Goal: Task Accomplishment & Management: Manage account settings

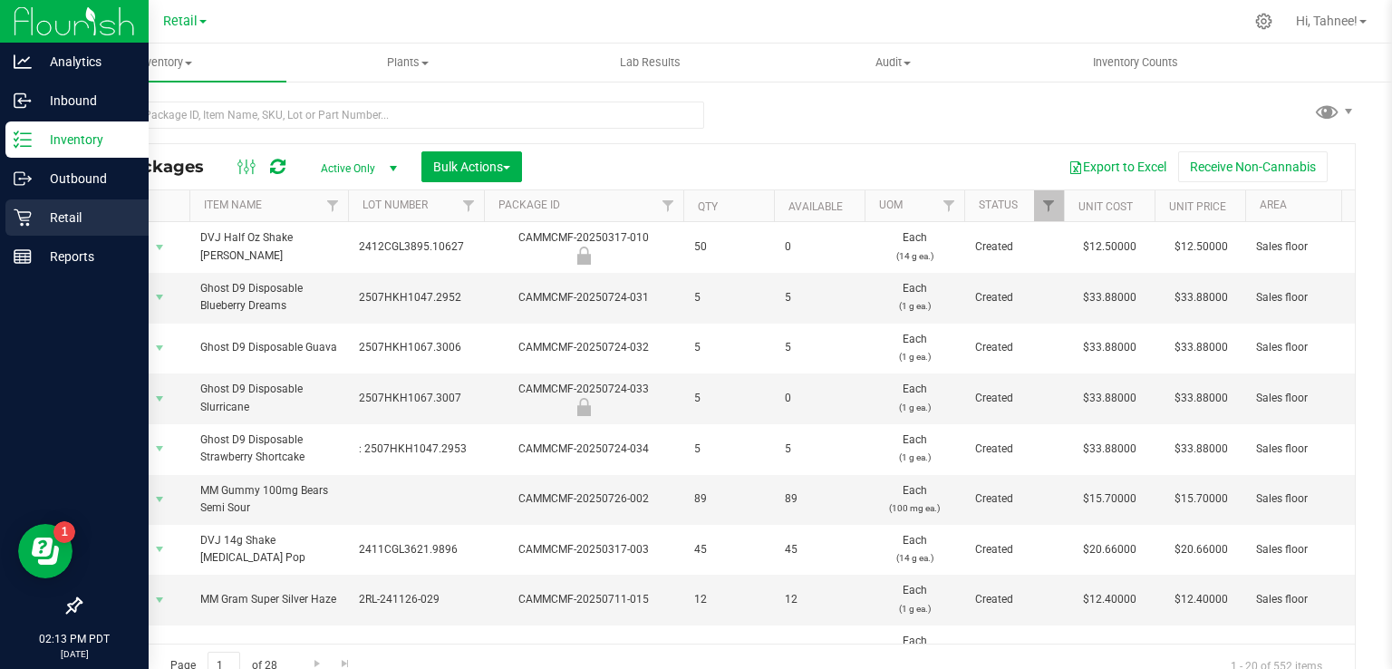
click at [32, 226] on p "Retail" at bounding box center [86, 218] width 109 height 22
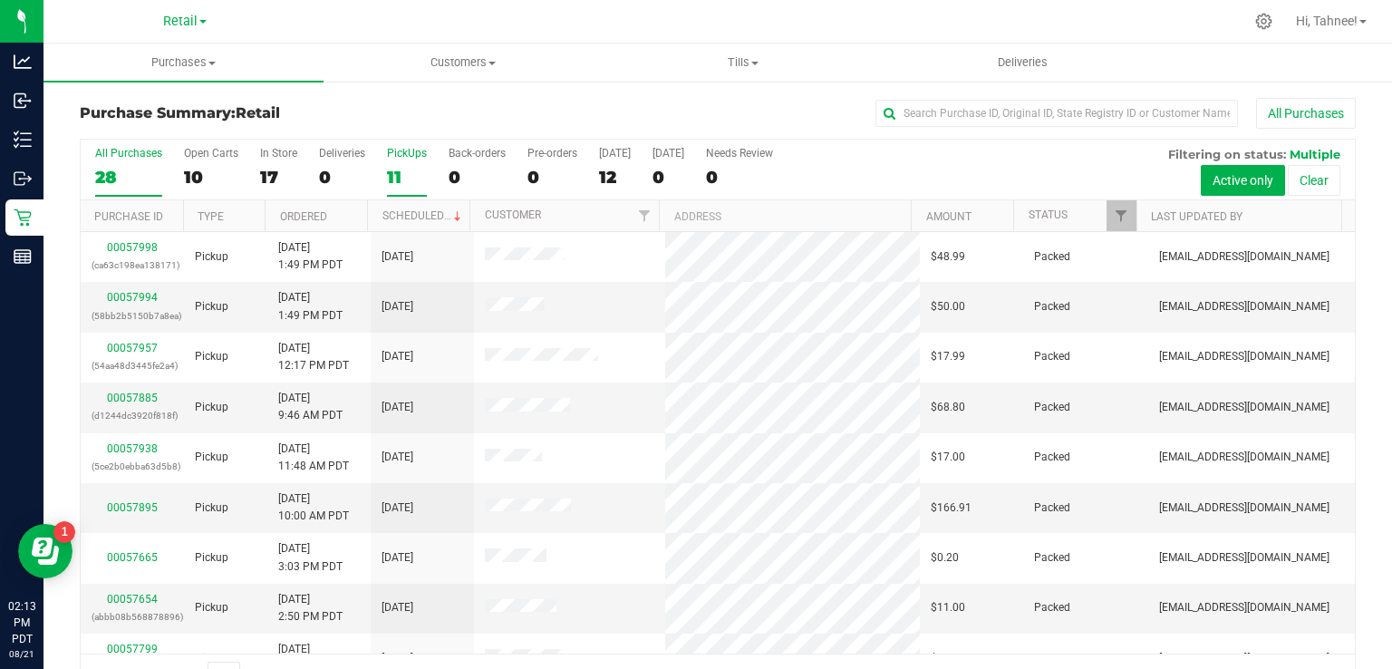
click at [397, 173] on div "11" at bounding box center [407, 177] width 40 height 21
click at [0, 0] on input "PickUps 11" at bounding box center [0, 0] width 0 height 0
click at [401, 169] on div "11" at bounding box center [407, 177] width 40 height 21
click at [0, 0] on input "PickUps 11" at bounding box center [0, 0] width 0 height 0
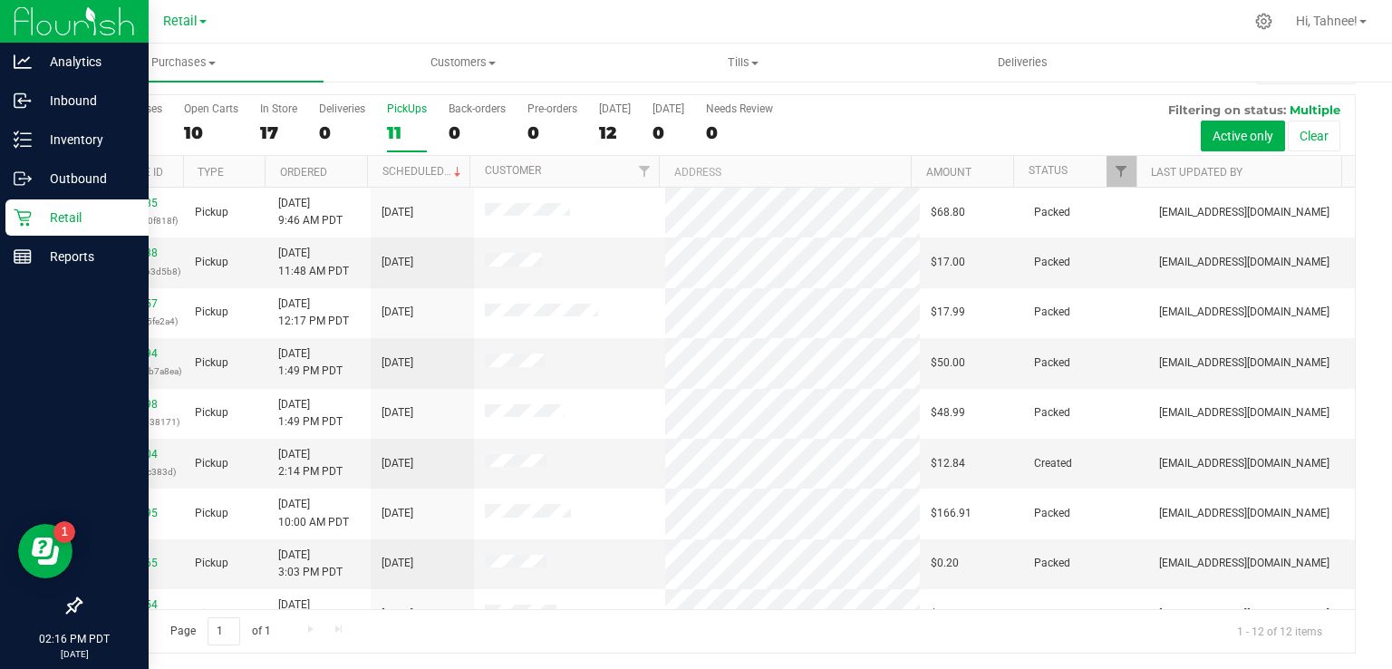
click at [40, 225] on p "Retail" at bounding box center [86, 218] width 109 height 22
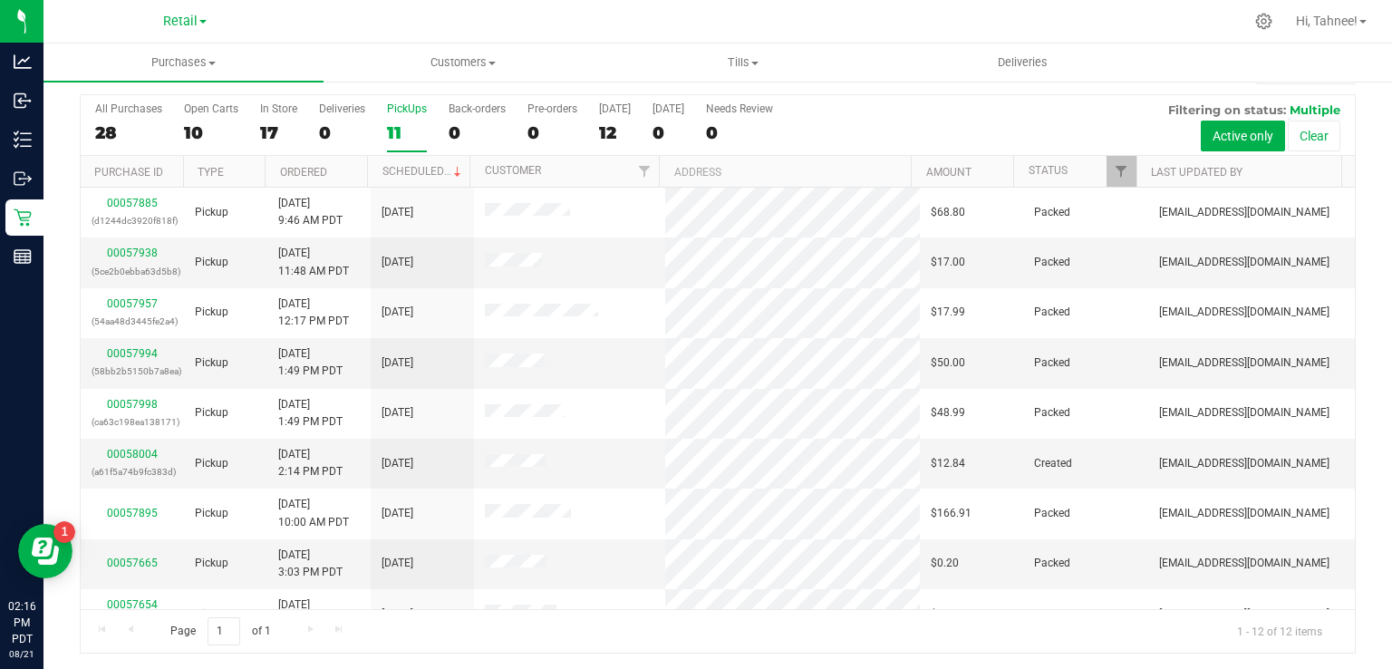
click at [404, 134] on div "11" at bounding box center [407, 132] width 40 height 21
click at [0, 0] on input "PickUps 11" at bounding box center [0, 0] width 0 height 0
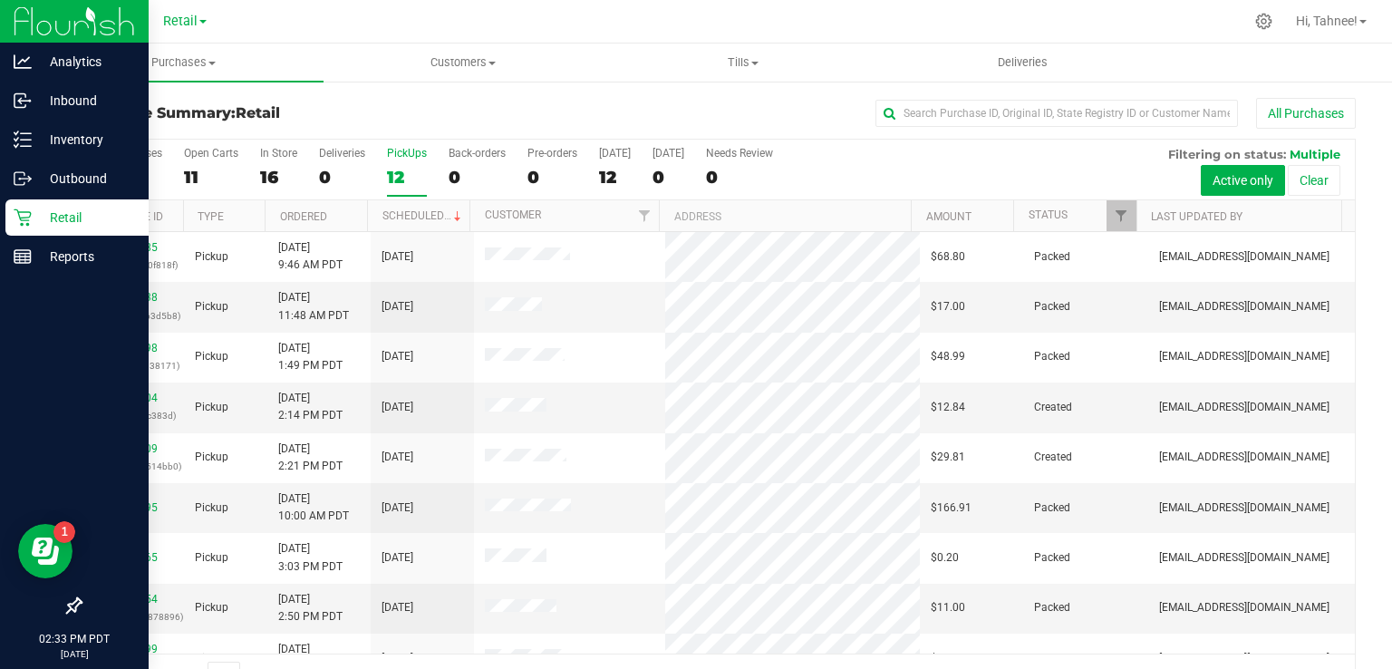
click at [25, 211] on icon at bounding box center [22, 217] width 17 height 17
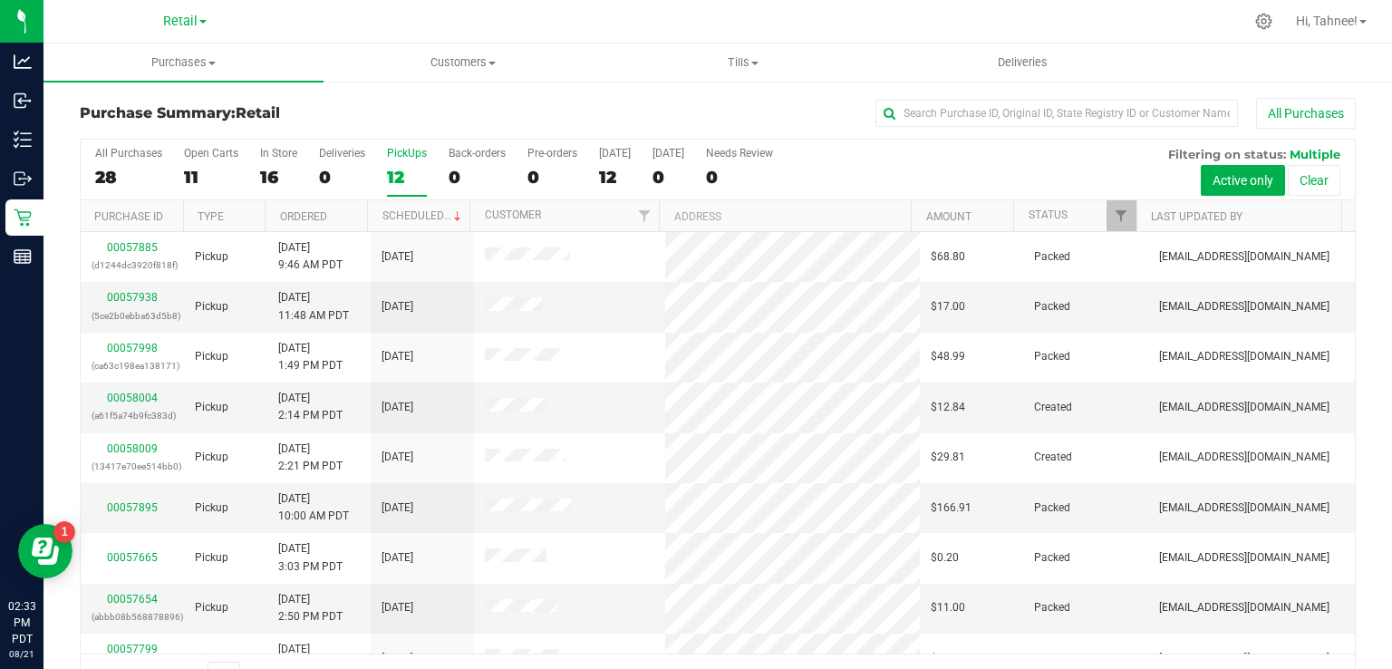
click at [396, 167] on div "12" at bounding box center [407, 177] width 40 height 21
click at [0, 0] on input "PickUps 12" at bounding box center [0, 0] width 0 height 0
click at [394, 159] on div "PickUps" at bounding box center [407, 153] width 40 height 13
click at [0, 0] on input "PickUps 11" at bounding box center [0, 0] width 0 height 0
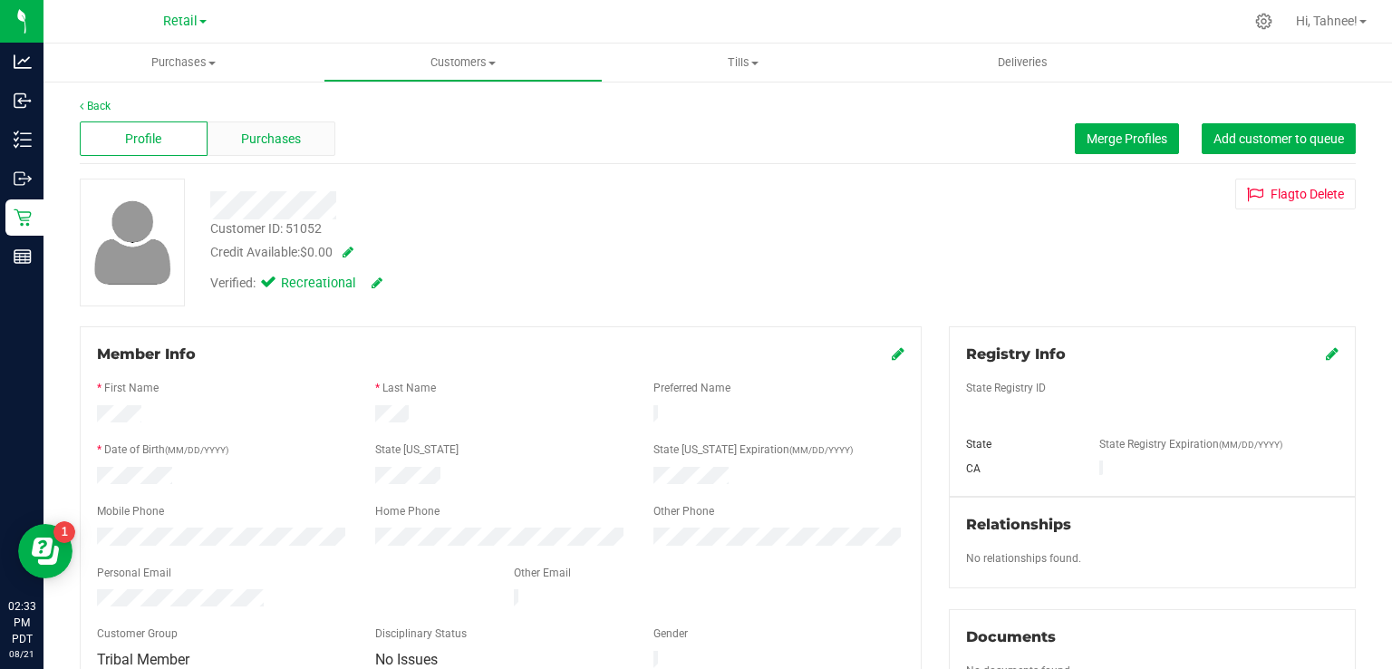
click at [272, 135] on span "Purchases" at bounding box center [271, 139] width 60 height 19
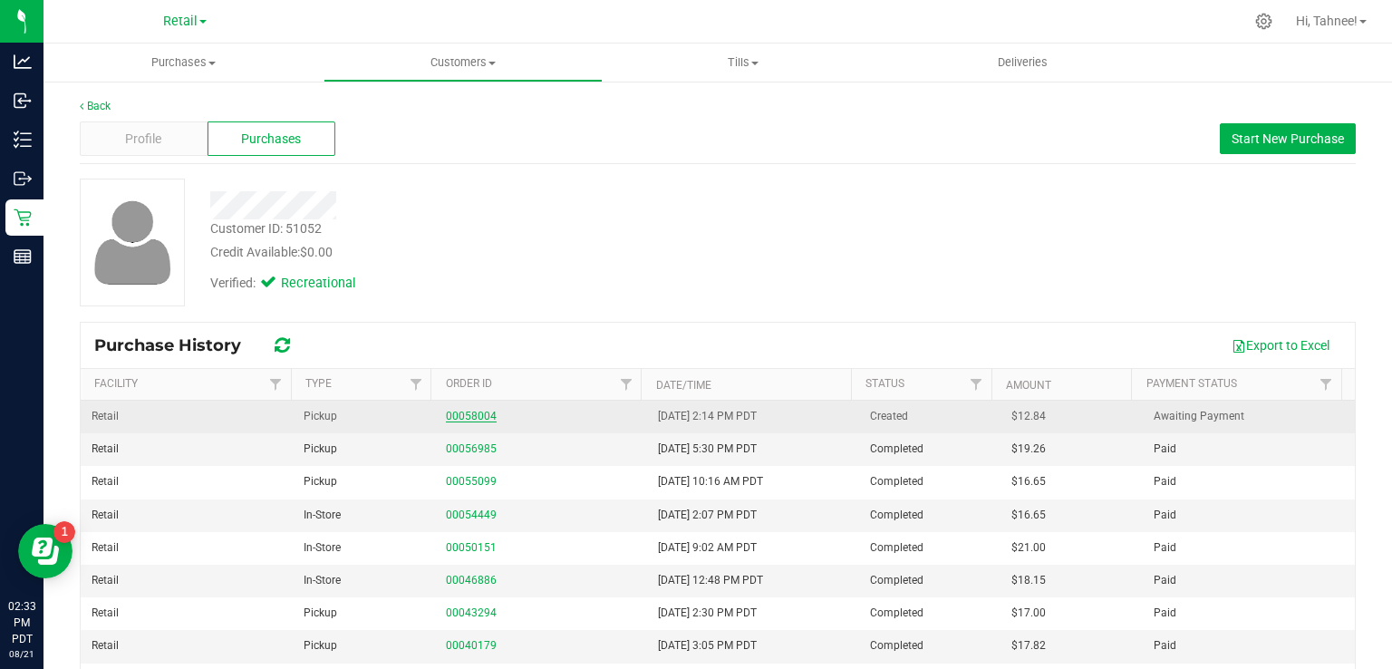
click at [468, 412] on link "00058004" at bounding box center [471, 416] width 51 height 13
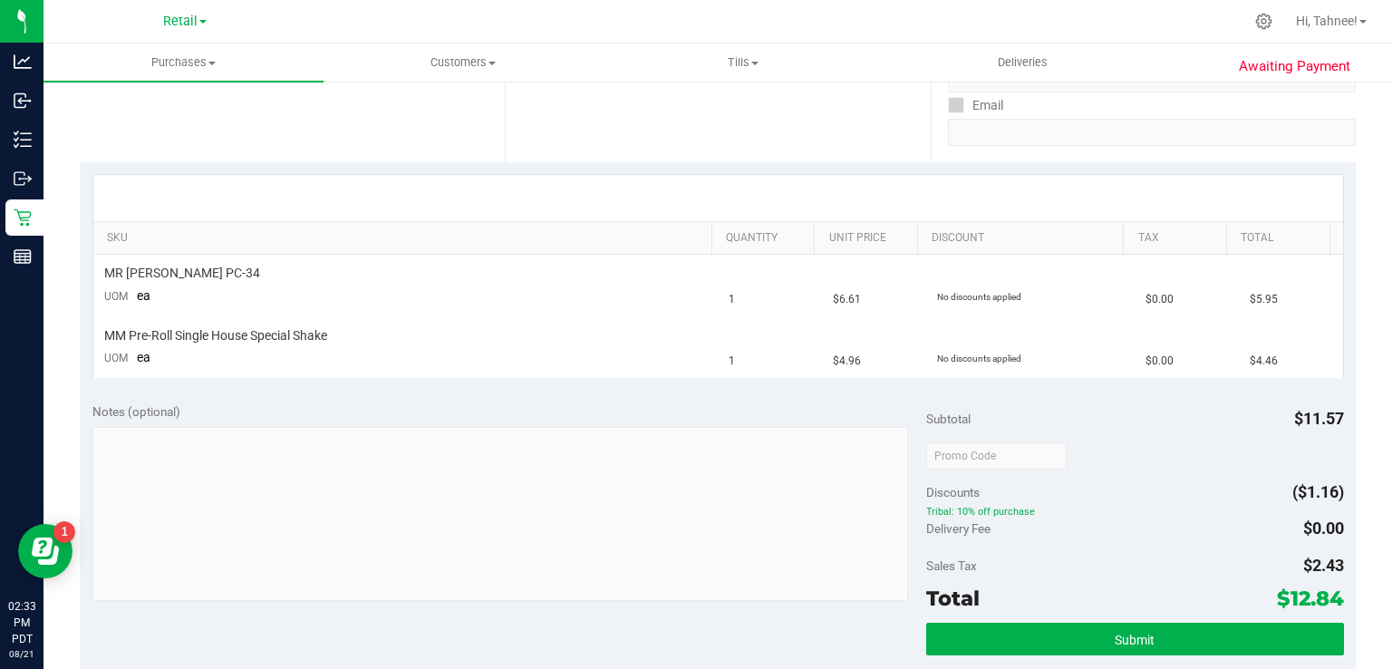
scroll to position [483, 0]
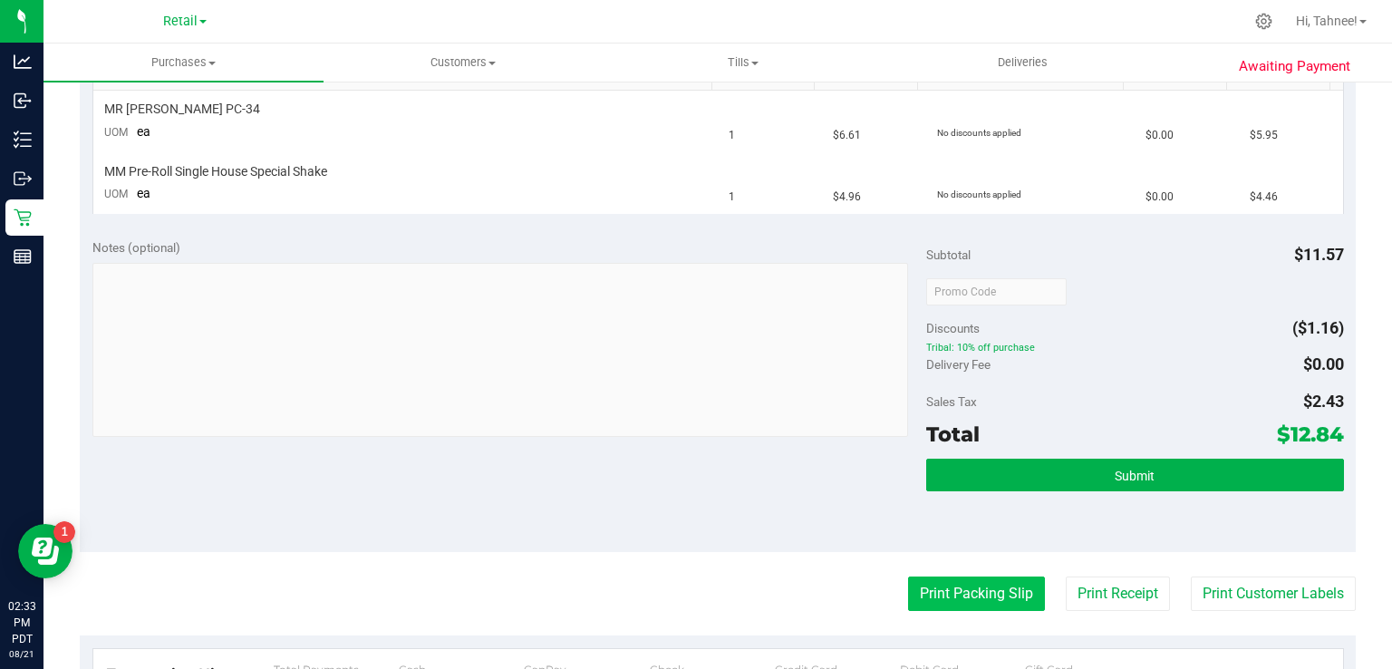
click at [949, 593] on button "Print Packing Slip" at bounding box center [976, 593] width 137 height 34
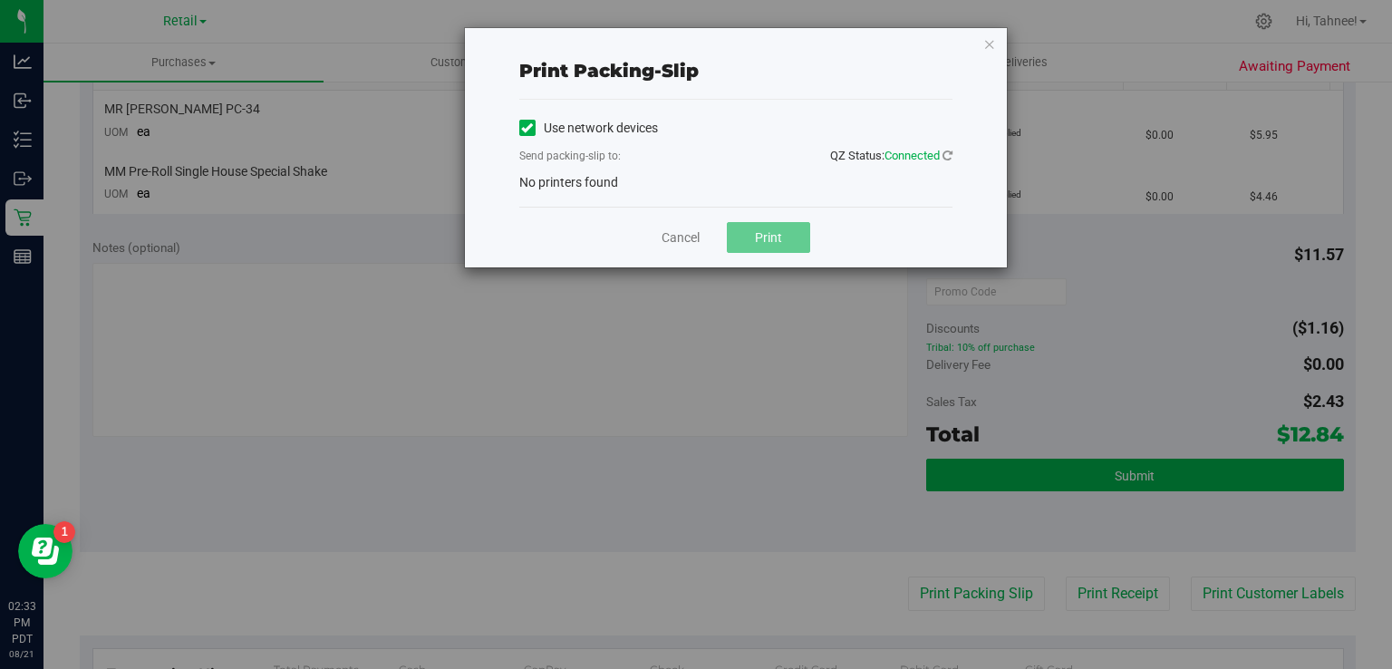
click at [522, 128] on icon at bounding box center [527, 128] width 12 height 0
click at [0, 0] on input "Use network devices" at bounding box center [0, 0] width 0 height 0
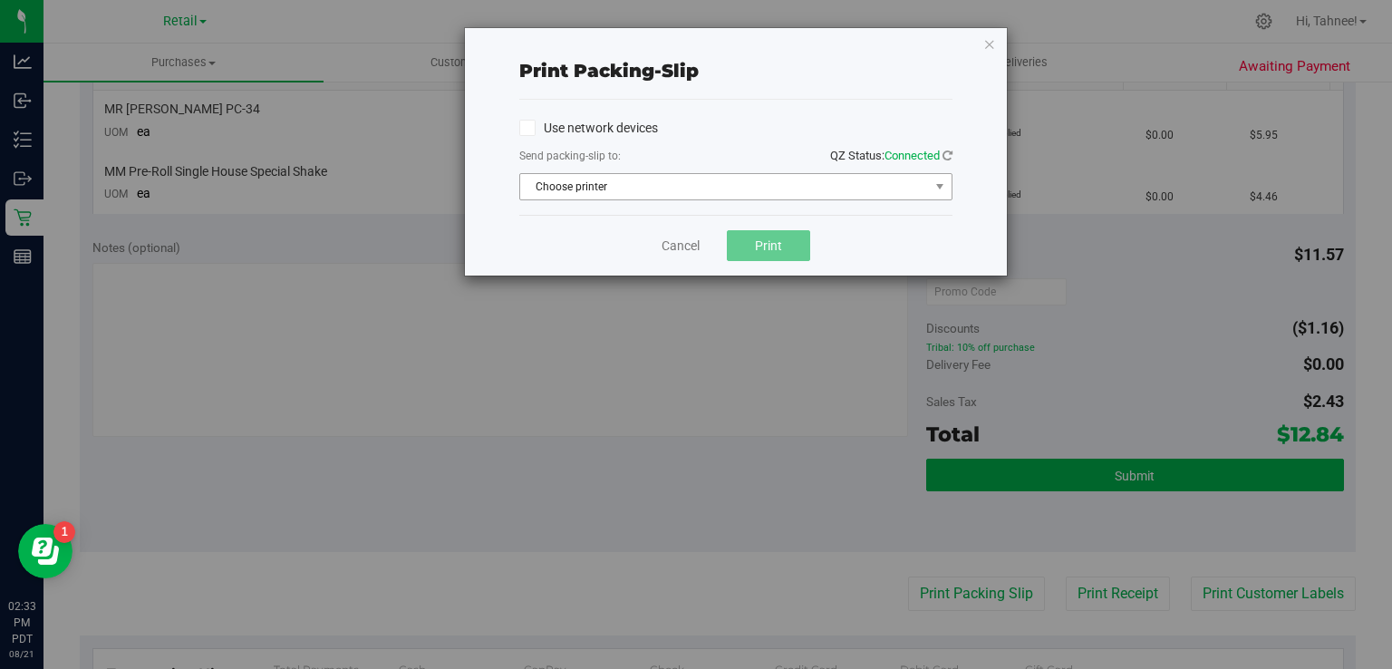
click at [678, 174] on span "Choose printer" at bounding box center [724, 186] width 409 height 25
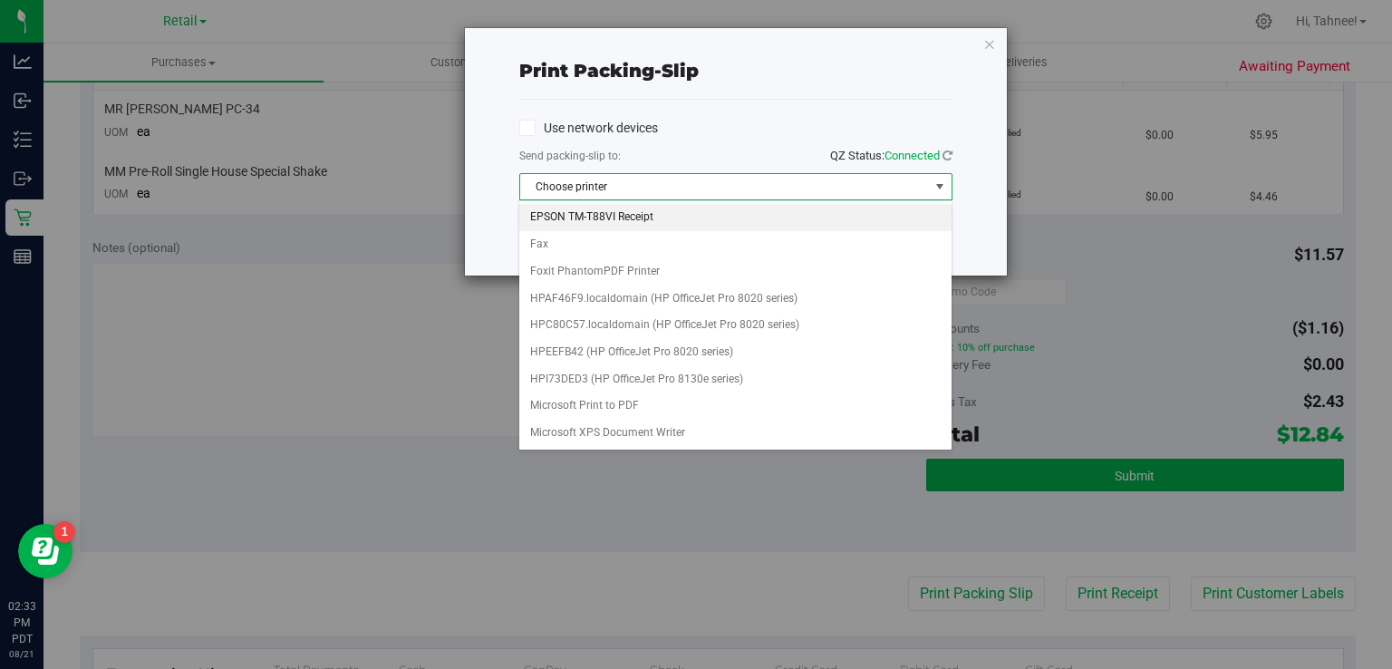
click at [596, 218] on li "EPSON TM-T88VI Receipt" at bounding box center [734, 217] width 431 height 27
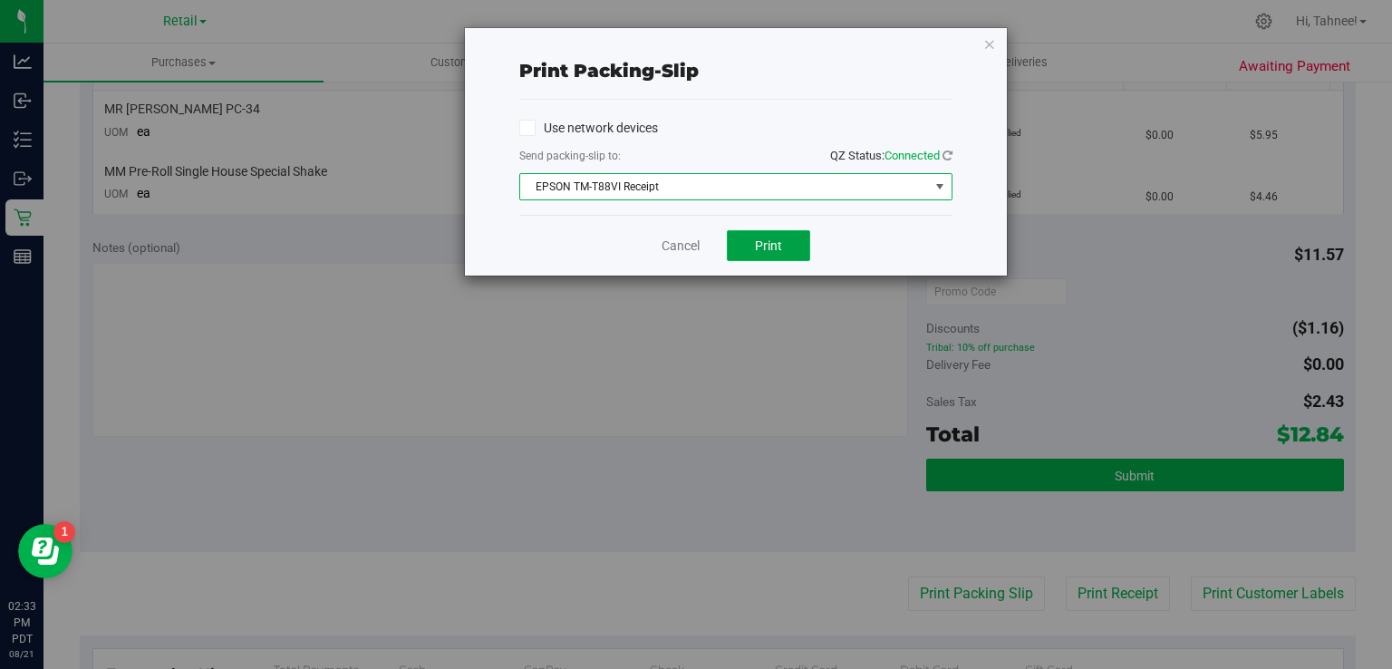
click at [778, 247] on span "Print" at bounding box center [768, 245] width 27 height 15
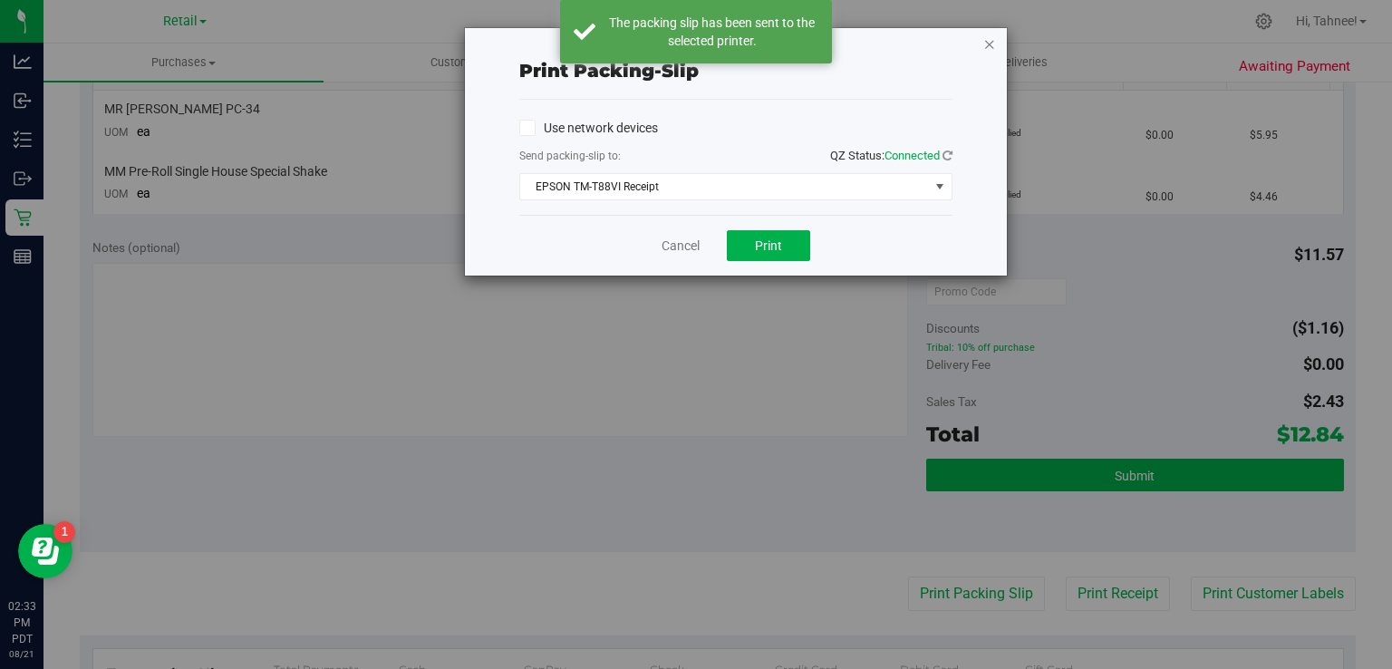
click at [988, 41] on icon "button" at bounding box center [989, 44] width 13 height 22
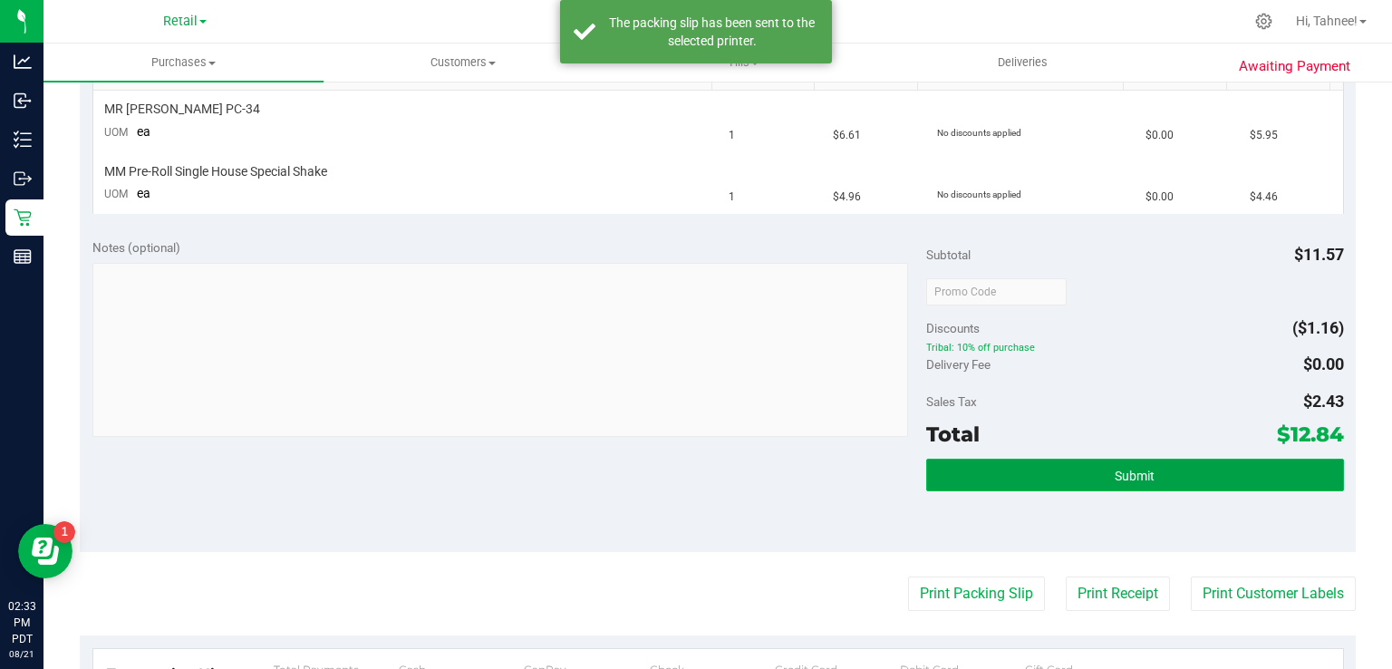
click at [1089, 474] on button "Submit" at bounding box center [1134, 475] width 417 height 33
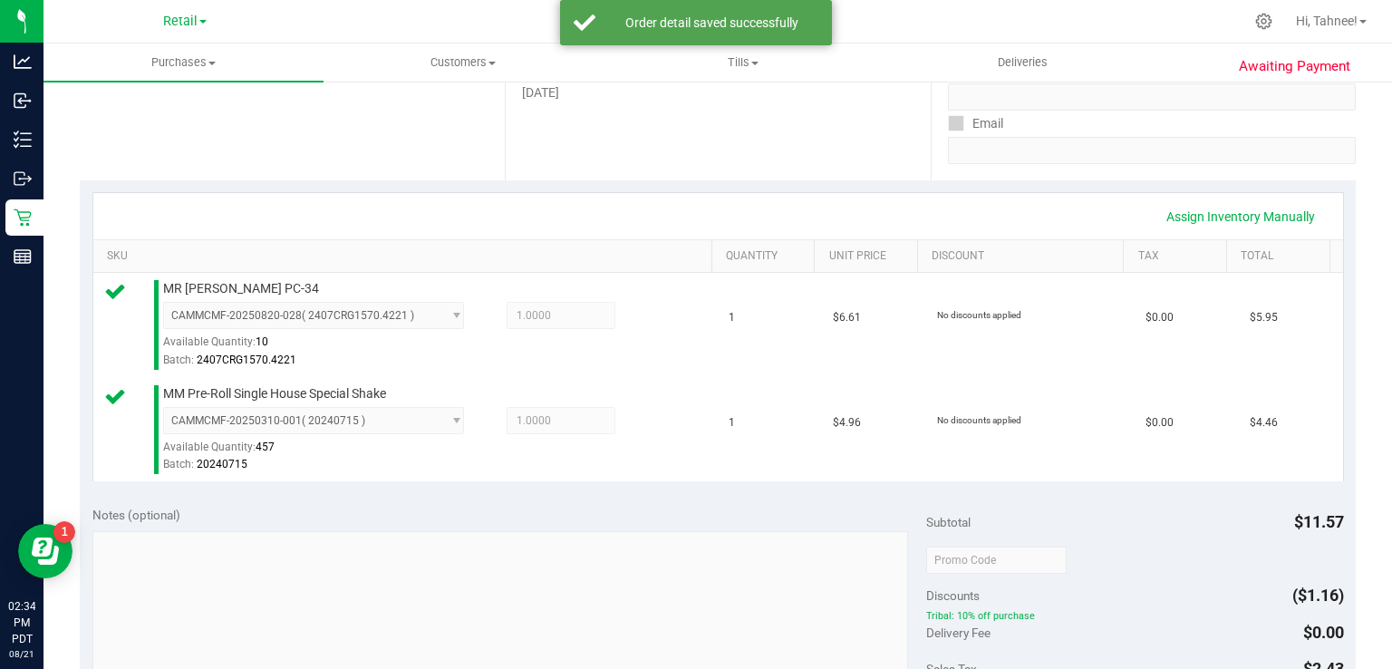
scroll to position [576, 0]
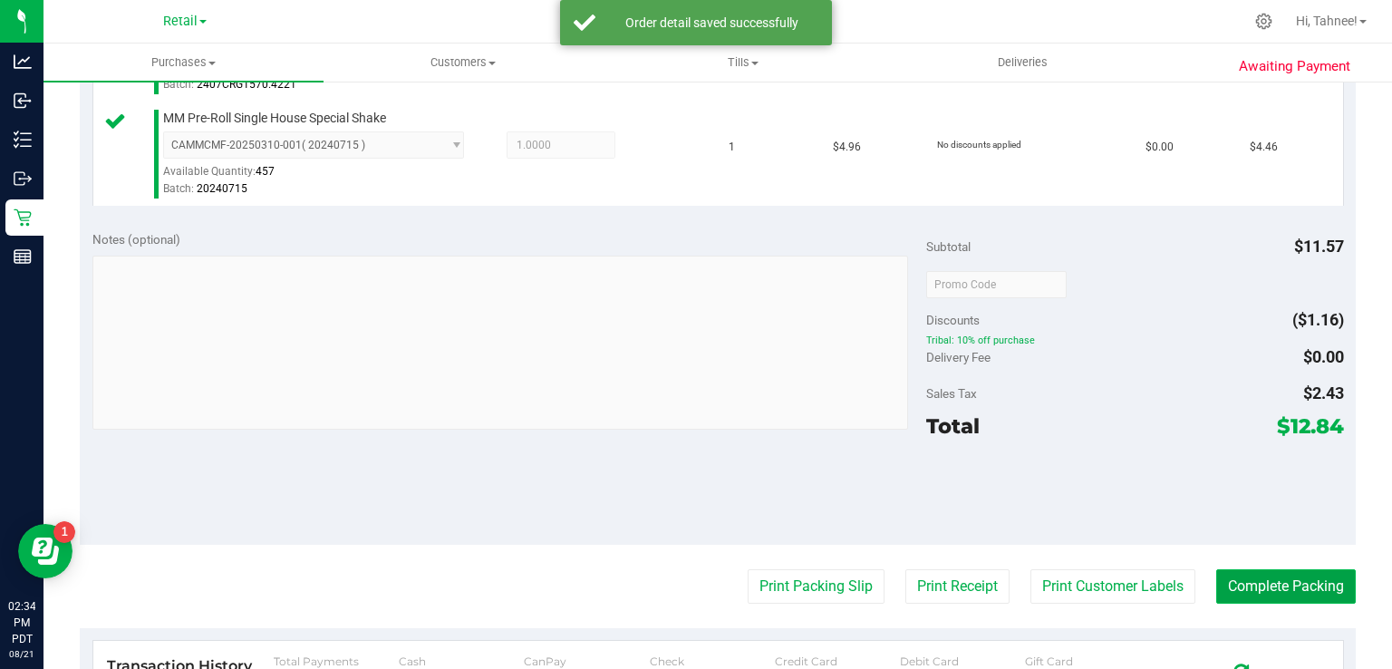
click at [1261, 587] on button "Complete Packing" at bounding box center [1286, 586] width 140 height 34
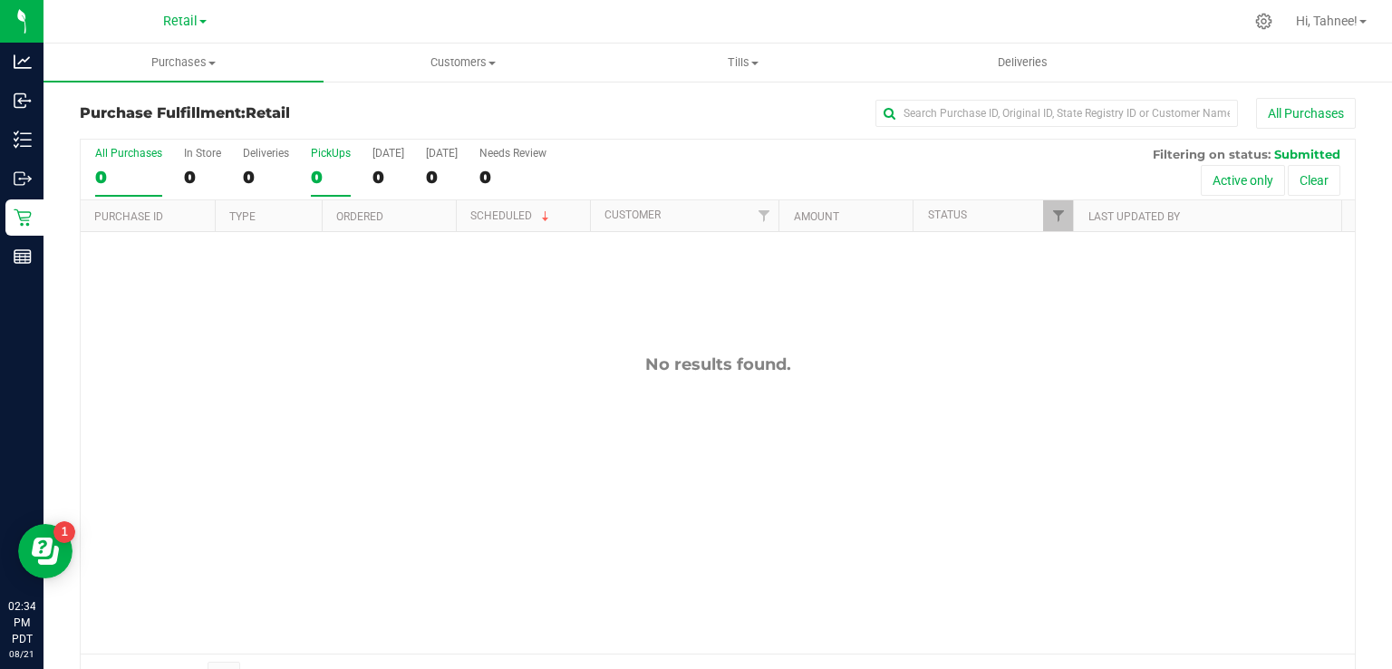
click at [334, 167] on div "0" at bounding box center [331, 177] width 40 height 21
click at [0, 0] on input "PickUps 0" at bounding box center [0, 0] width 0 height 0
click at [334, 158] on div "PickUps" at bounding box center [331, 153] width 40 height 13
click at [0, 0] on input "PickUps 0" at bounding box center [0, 0] width 0 height 0
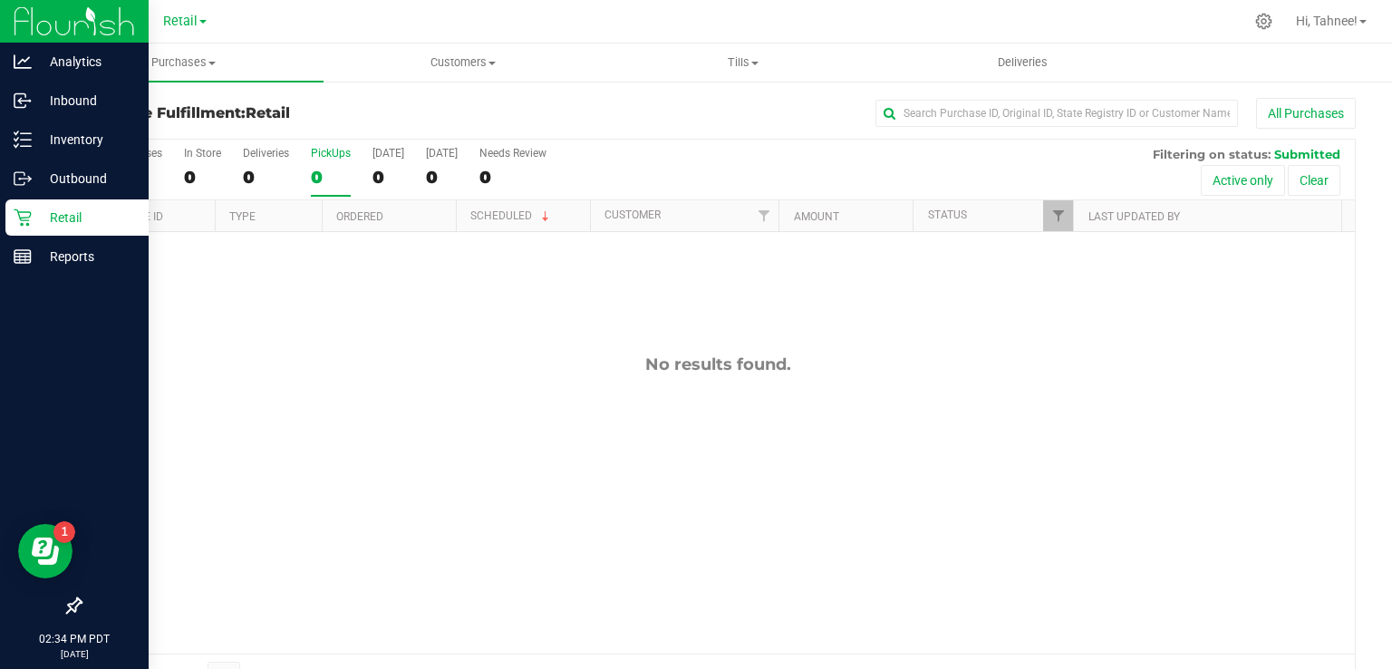
click at [29, 220] on icon at bounding box center [23, 217] width 18 height 18
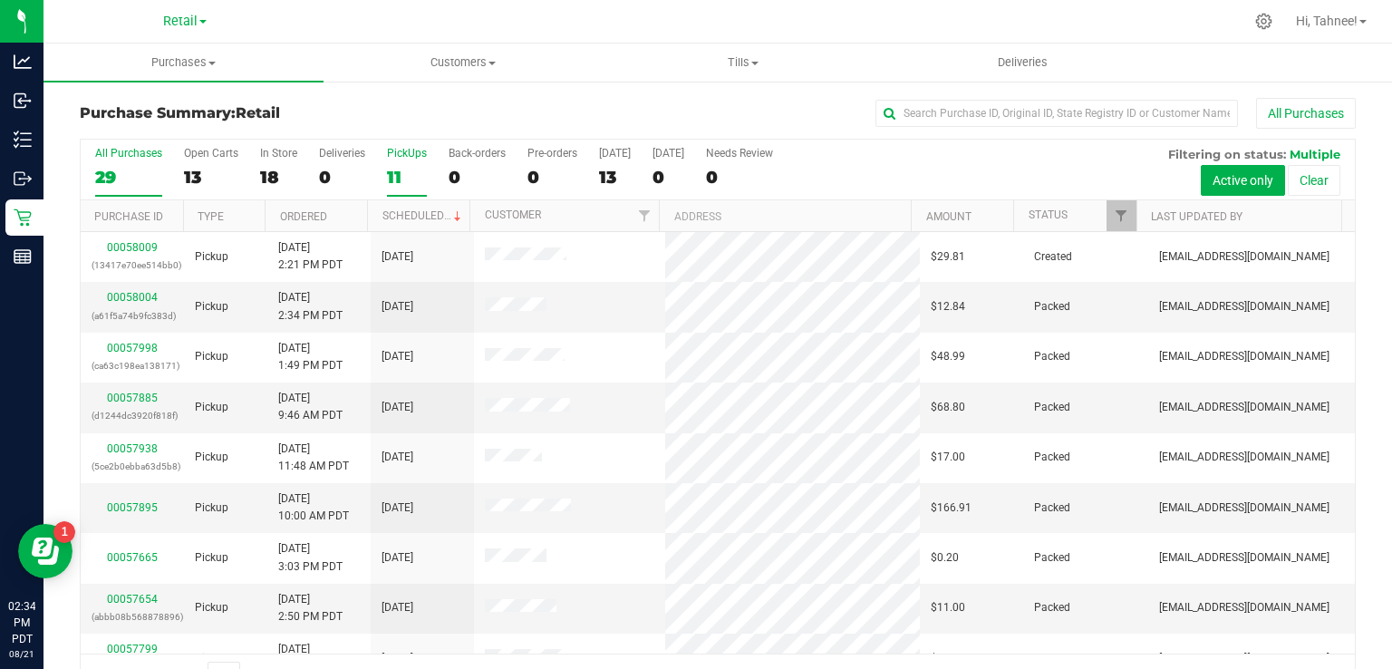
click at [399, 162] on label "PickUps 11" at bounding box center [407, 172] width 40 height 50
click at [0, 0] on input "PickUps 11" at bounding box center [0, 0] width 0 height 0
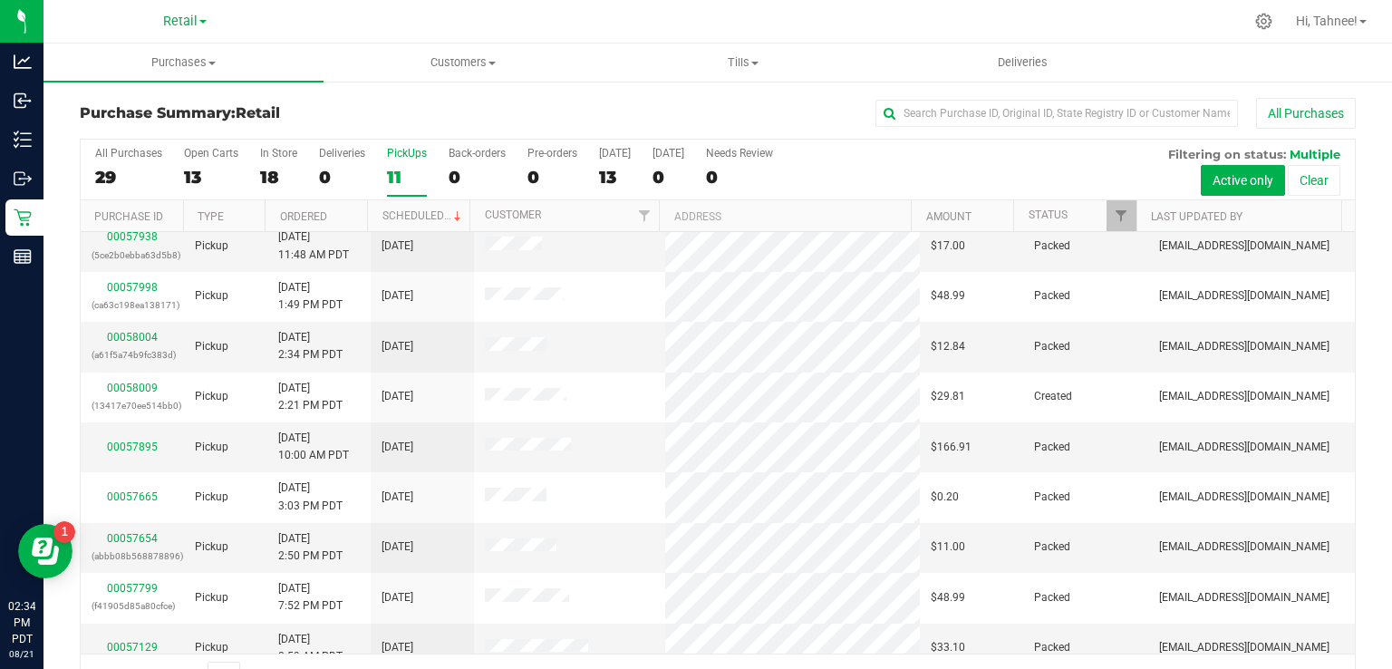
scroll to position [128, 0]
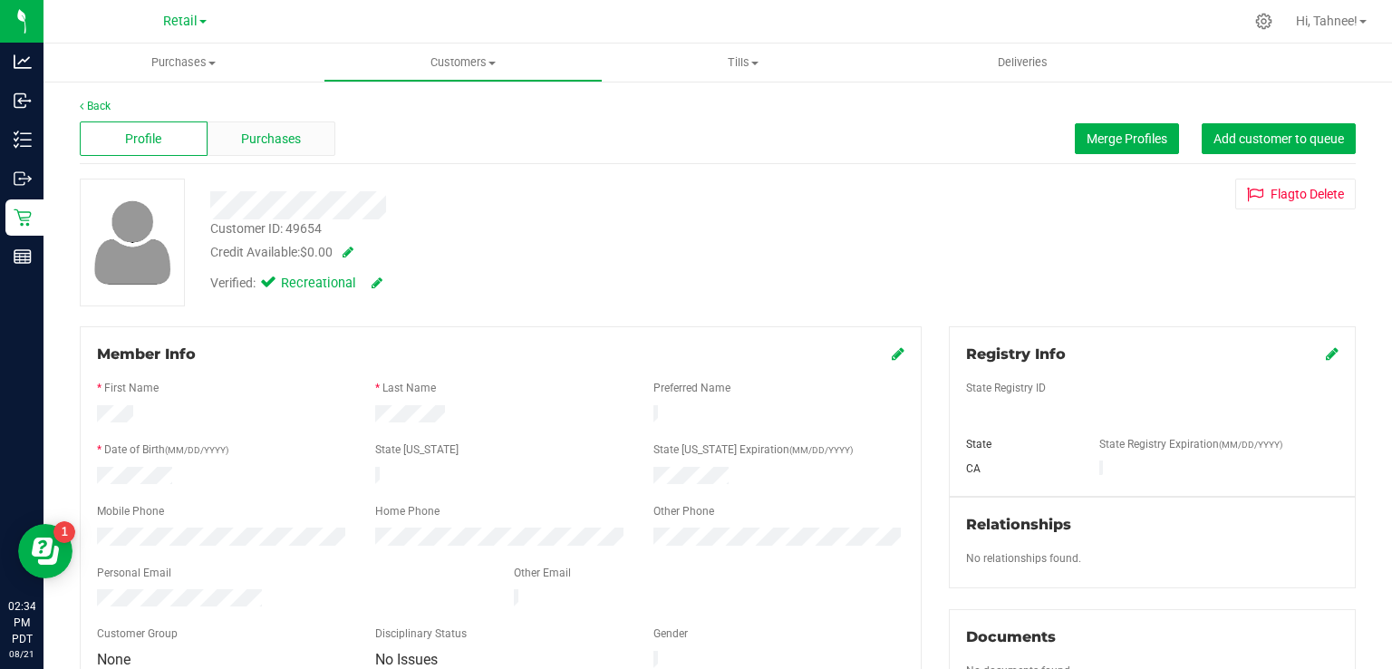
click at [295, 145] on span "Purchases" at bounding box center [271, 139] width 60 height 19
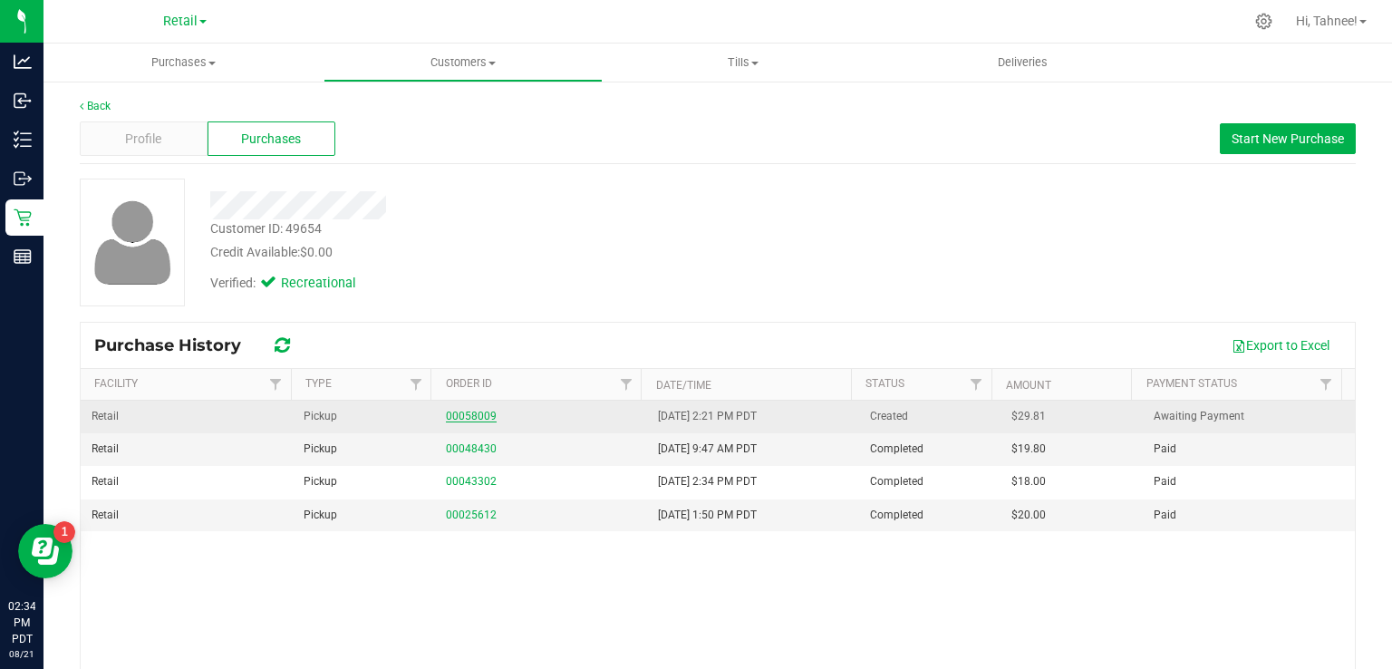
click at [462, 413] on link "00058009" at bounding box center [471, 416] width 51 height 13
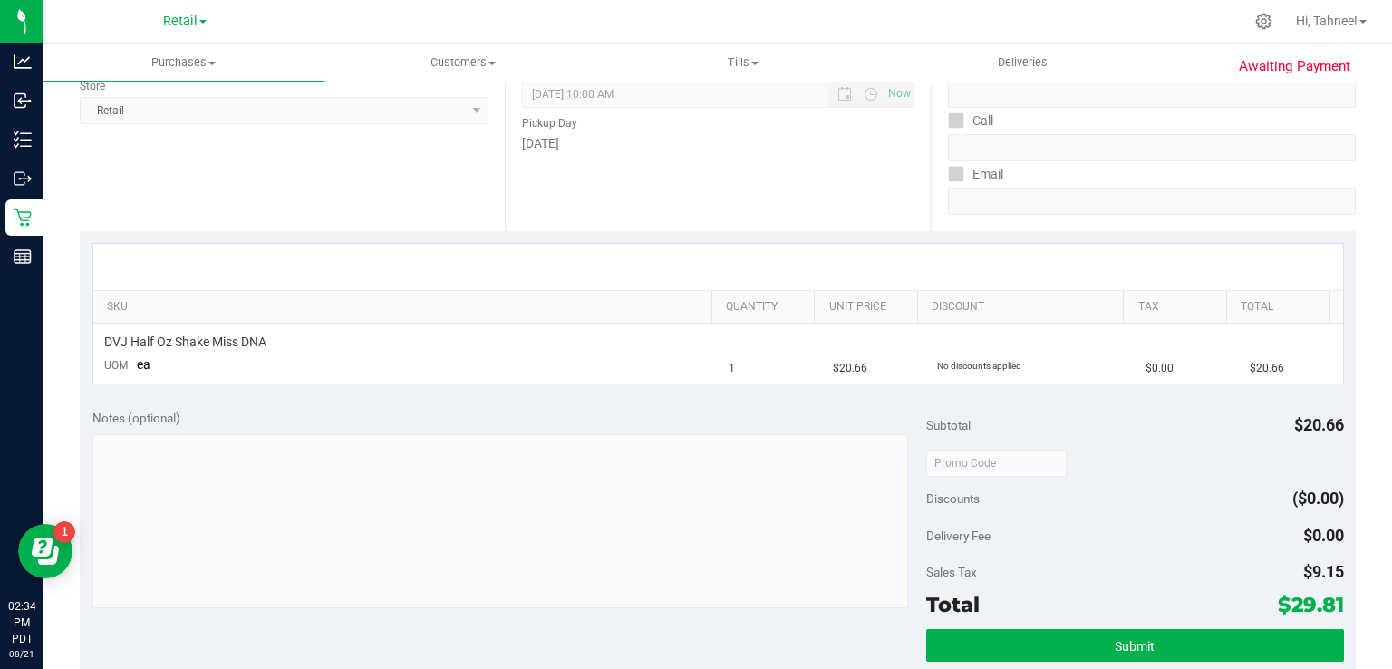
scroll to position [570, 0]
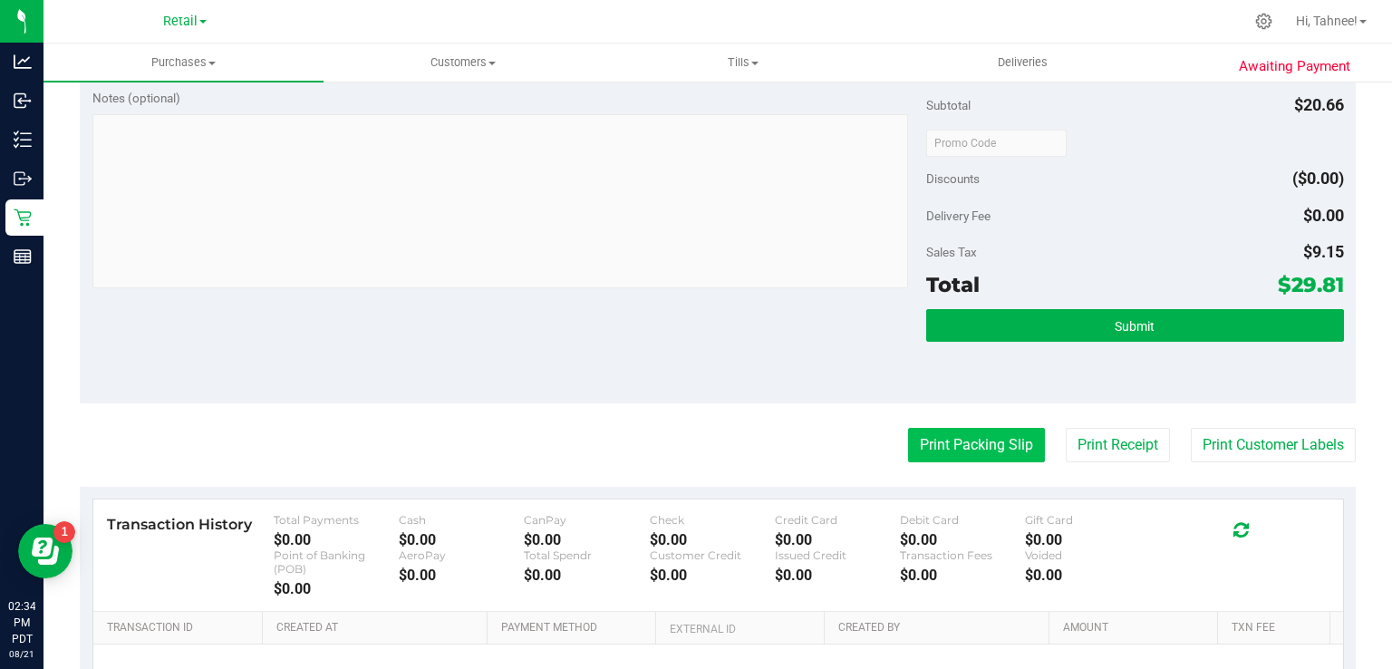
click at [950, 450] on button "Print Packing Slip" at bounding box center [976, 445] width 137 height 34
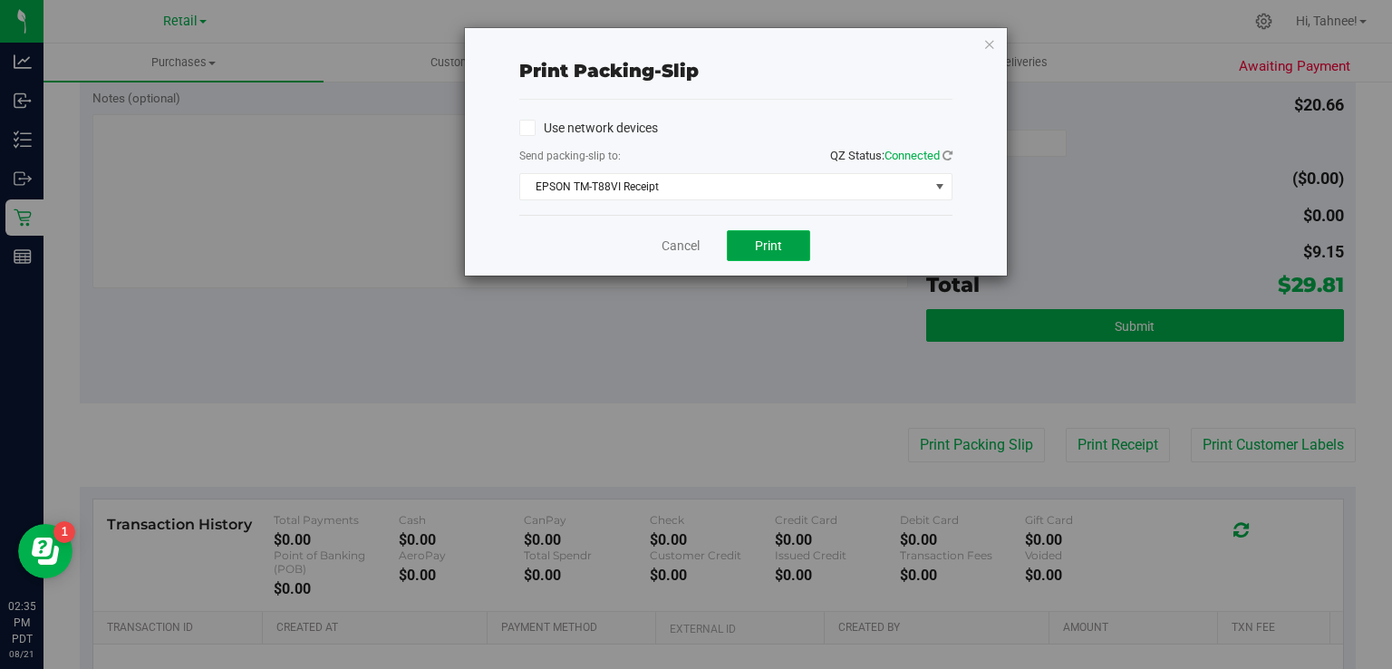
click at [764, 239] on span "Print" at bounding box center [768, 245] width 27 height 15
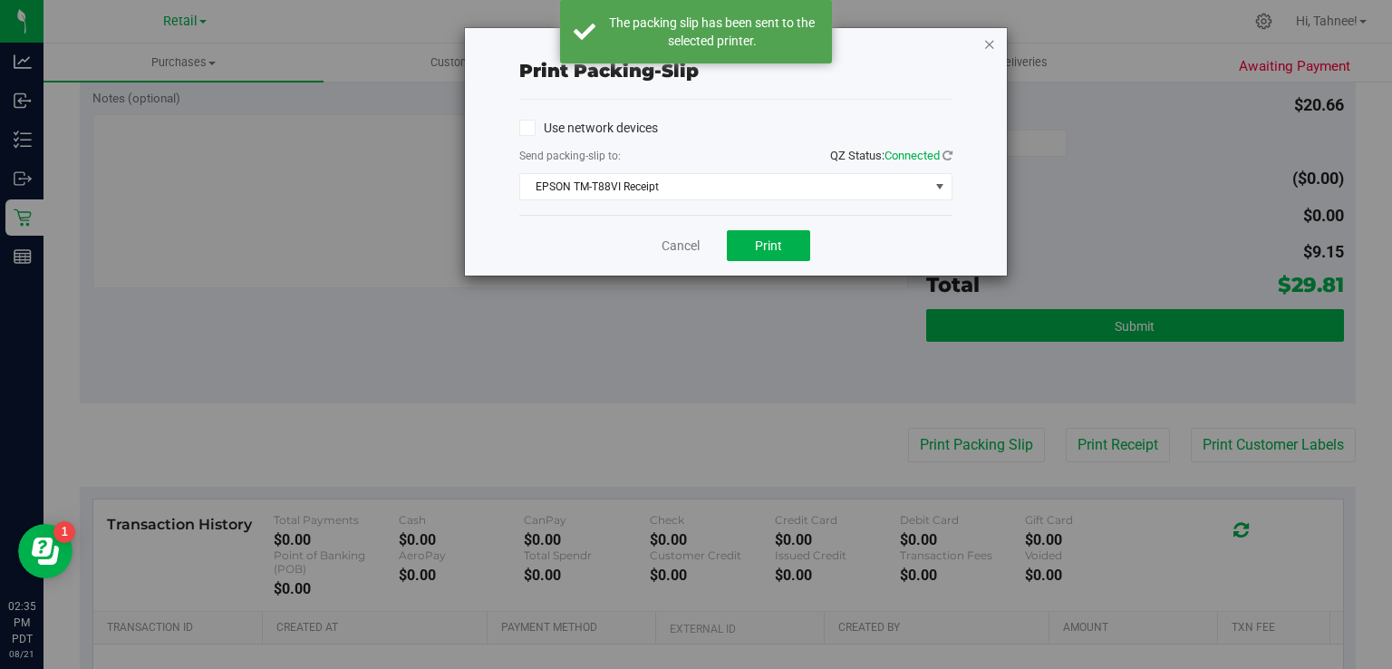
click at [985, 43] on icon "button" at bounding box center [989, 44] width 13 height 22
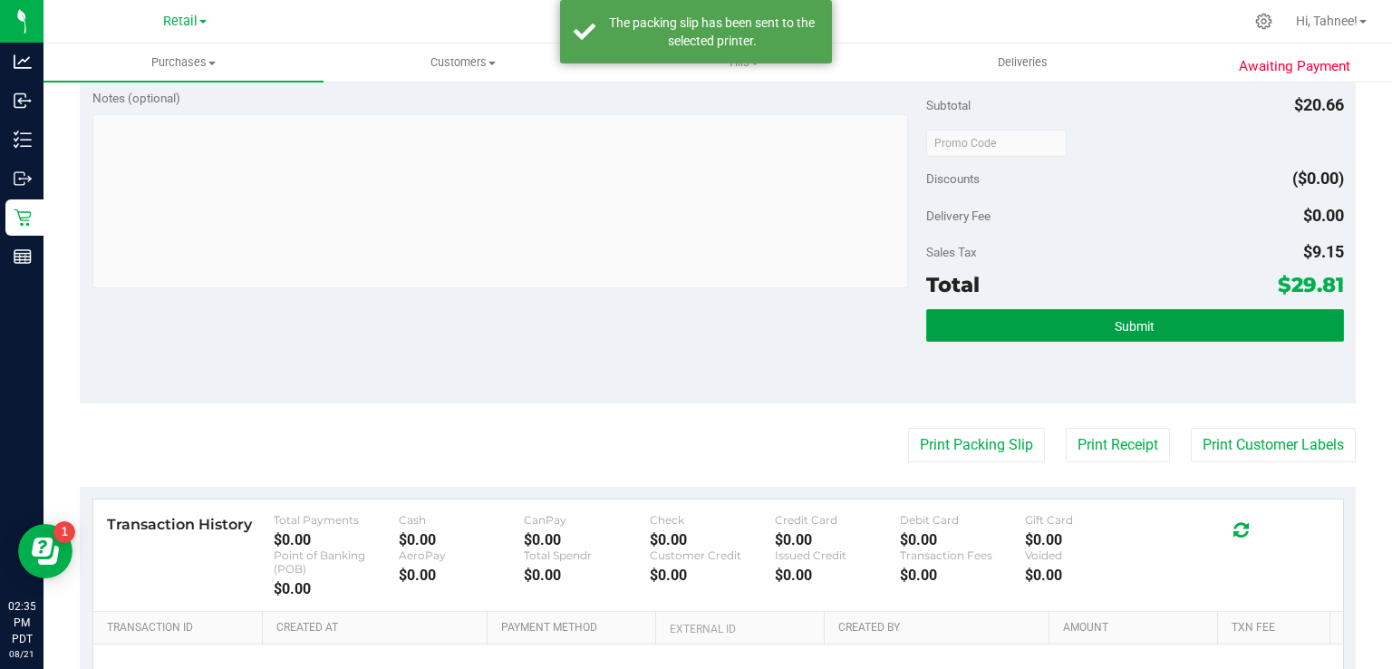
click at [1083, 315] on button "Submit" at bounding box center [1134, 325] width 417 height 33
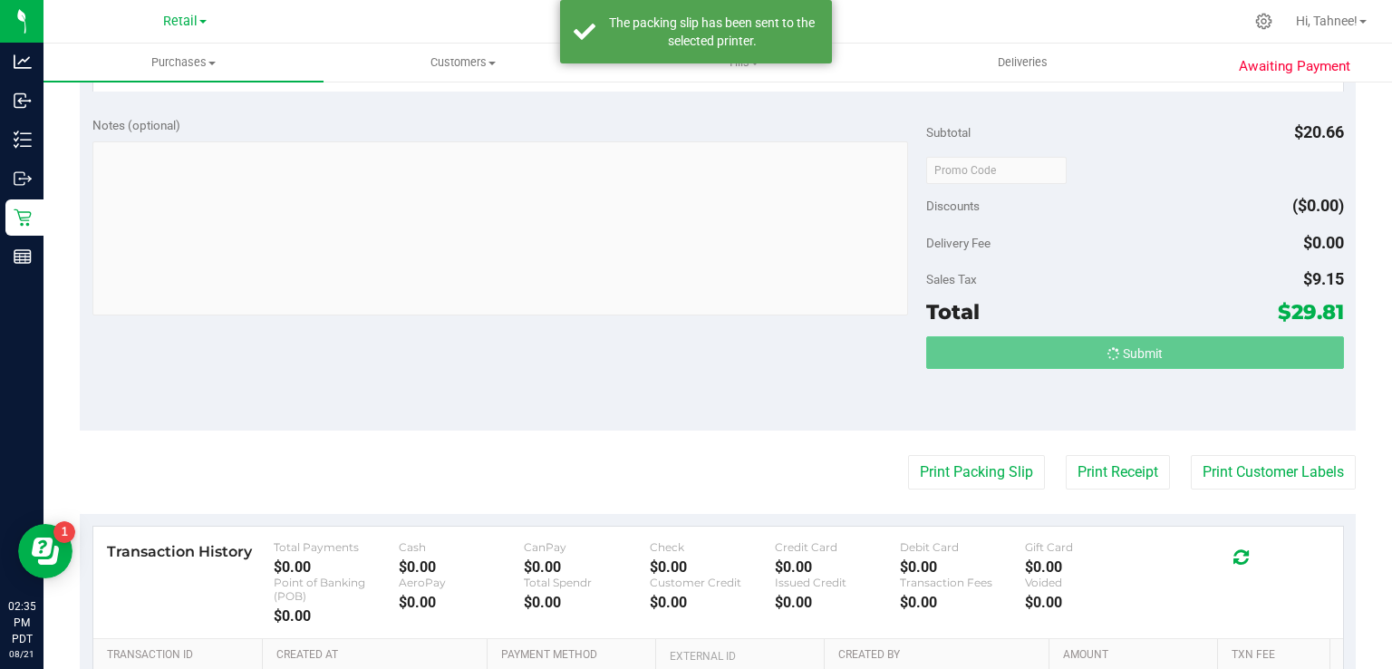
scroll to position [515, 0]
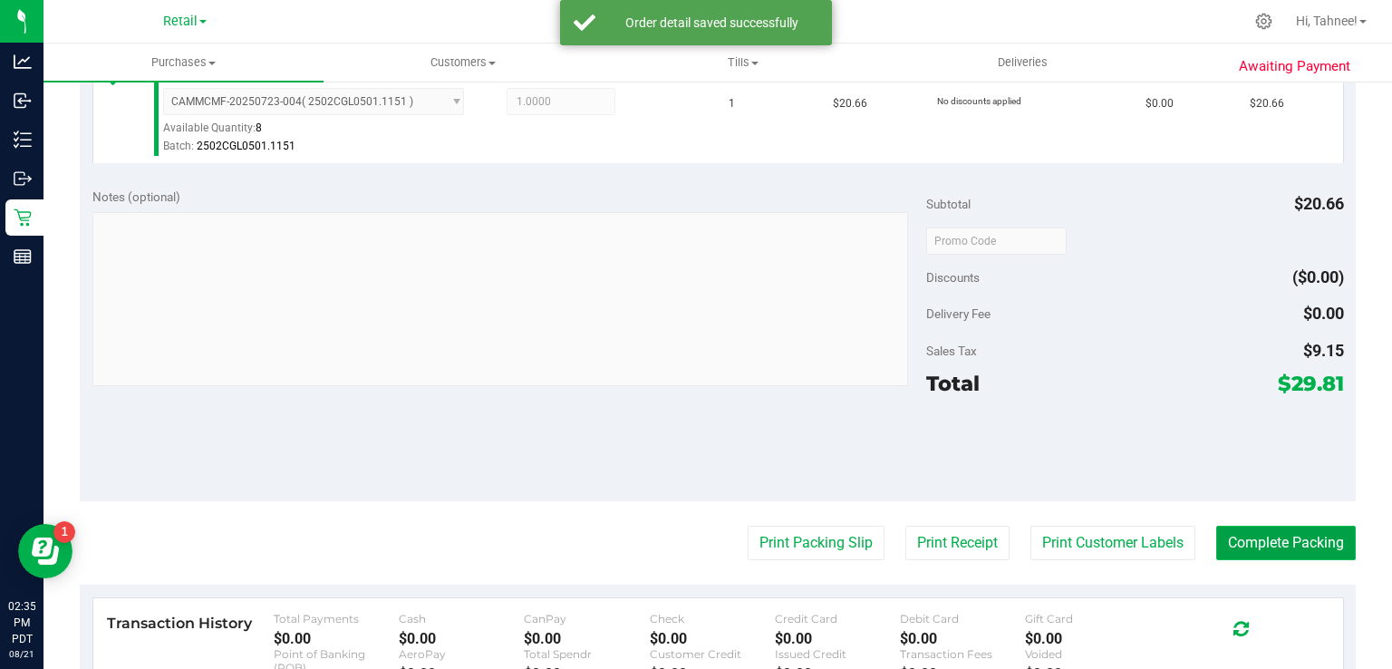
click at [1281, 531] on button "Complete Packing" at bounding box center [1286, 543] width 140 height 34
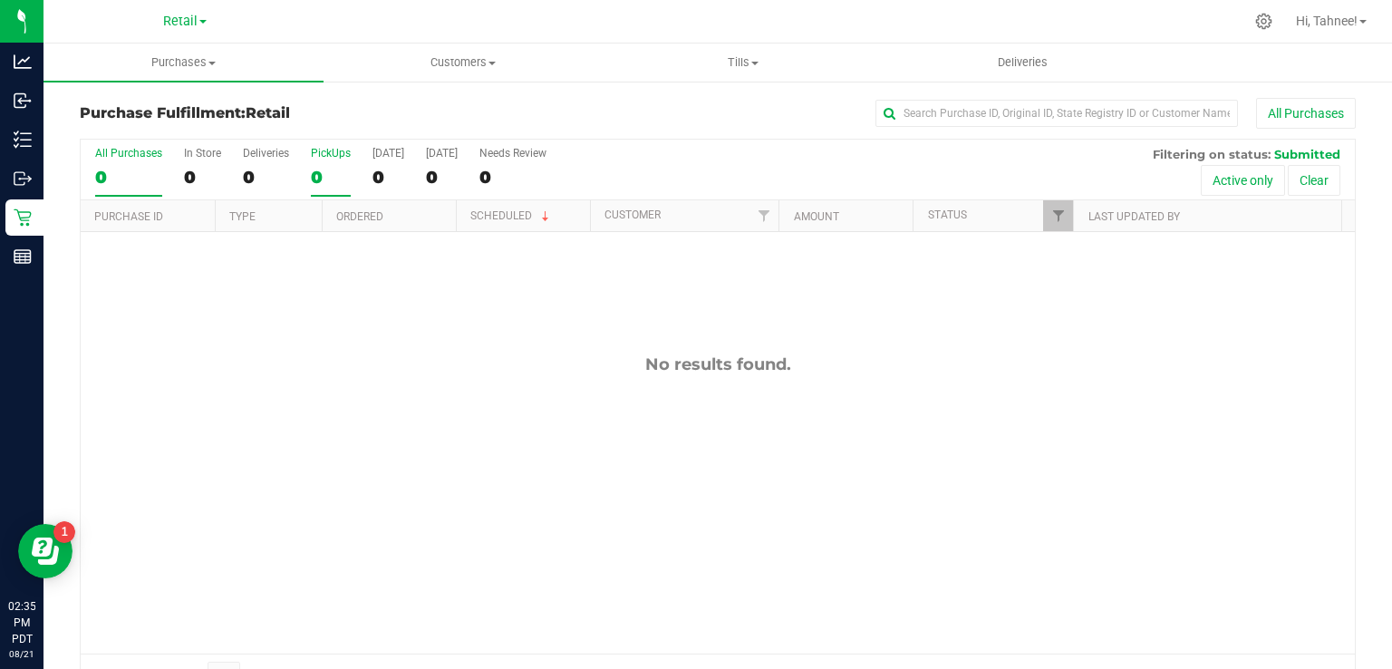
click at [327, 167] on div "0" at bounding box center [331, 177] width 40 height 21
click at [0, 0] on input "PickUps 0" at bounding box center [0, 0] width 0 height 0
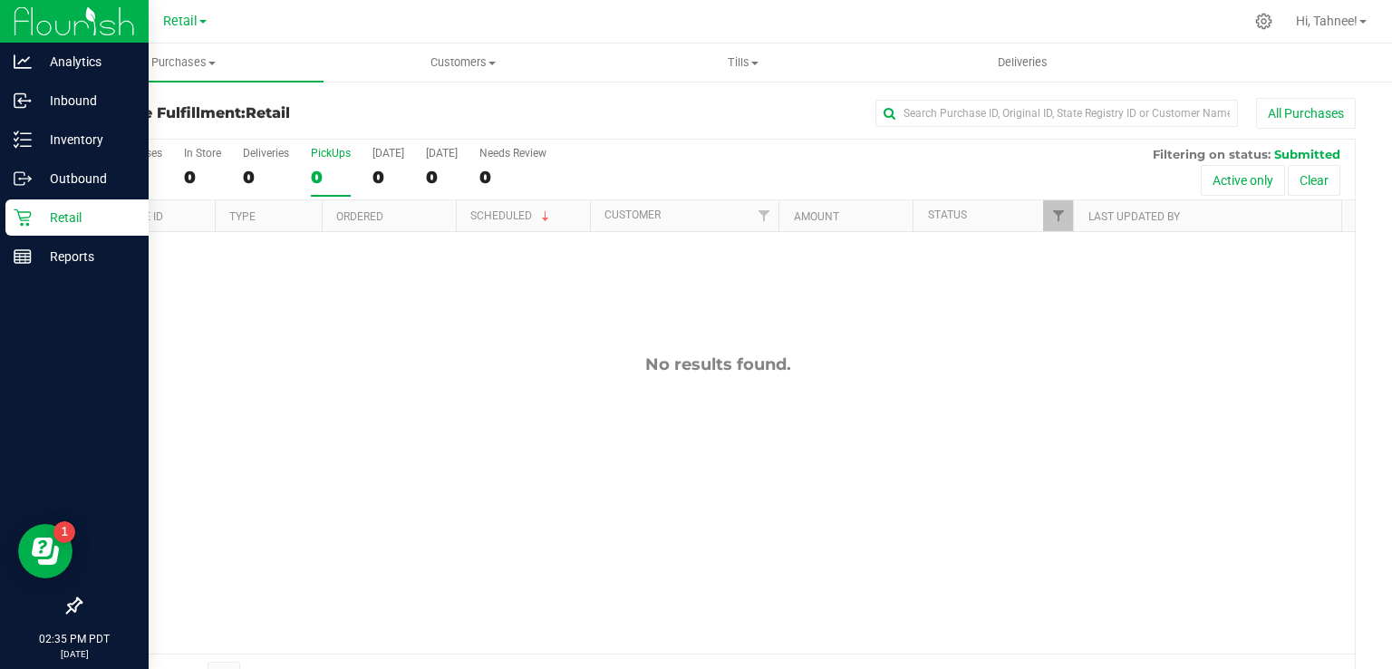
click at [25, 212] on icon at bounding box center [22, 217] width 17 height 17
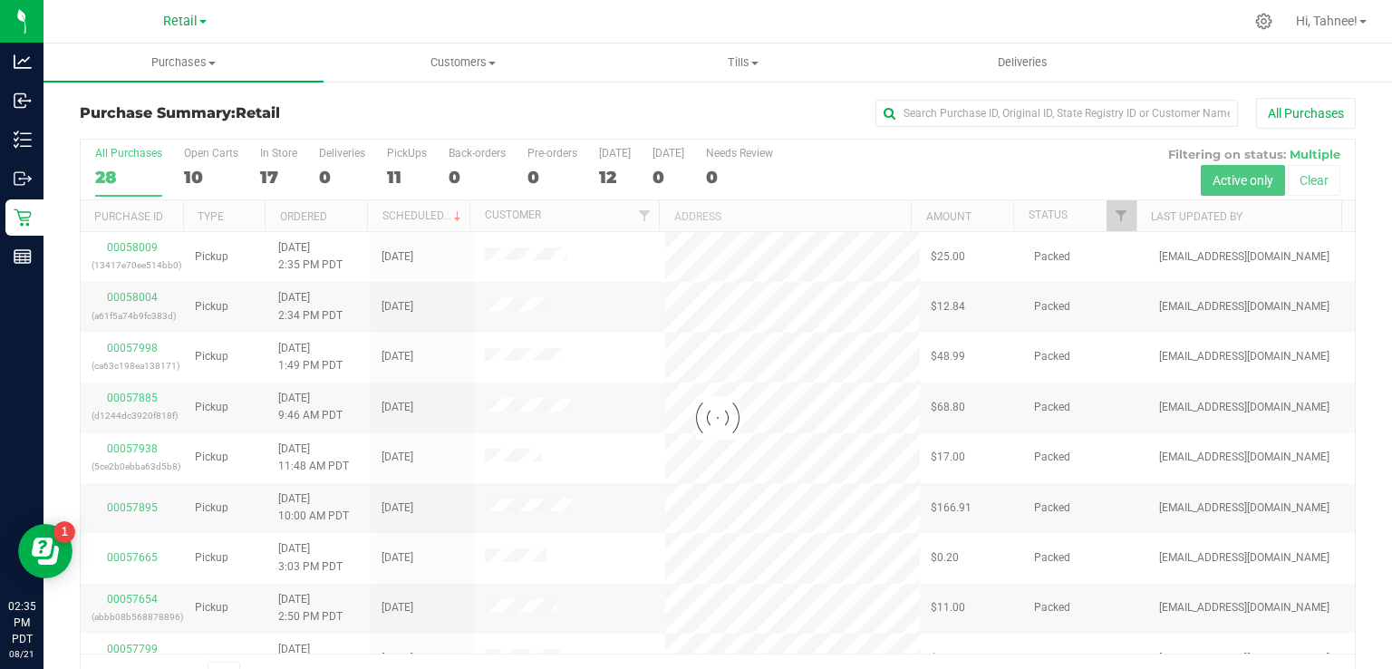
click at [345, 150] on div at bounding box center [718, 418] width 1274 height 557
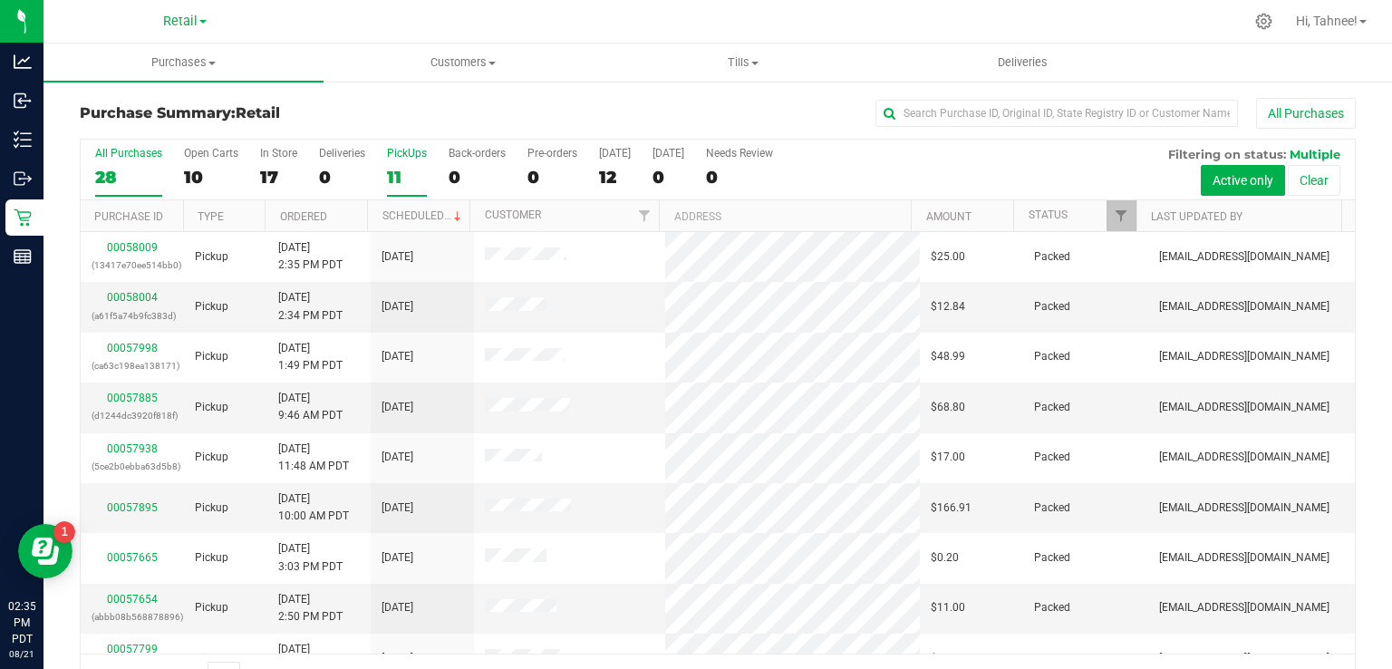
click at [420, 160] on label "PickUps 11" at bounding box center [407, 172] width 40 height 50
click at [0, 0] on input "PickUps 11" at bounding box center [0, 0] width 0 height 0
